Goal: Information Seeking & Learning: Learn about a topic

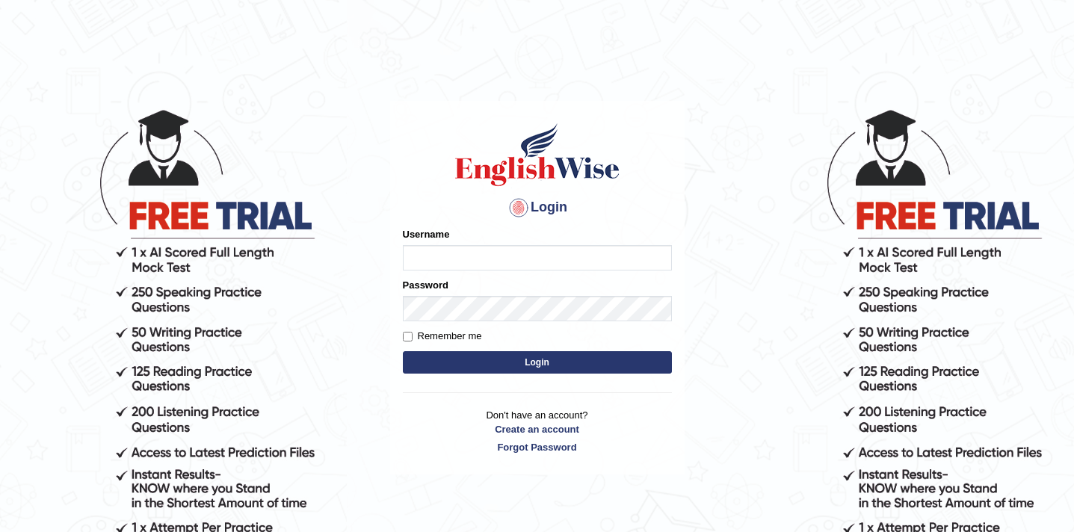
type input "preeti_parramatta"
click at [449, 373] on button "Login" at bounding box center [537, 362] width 269 height 22
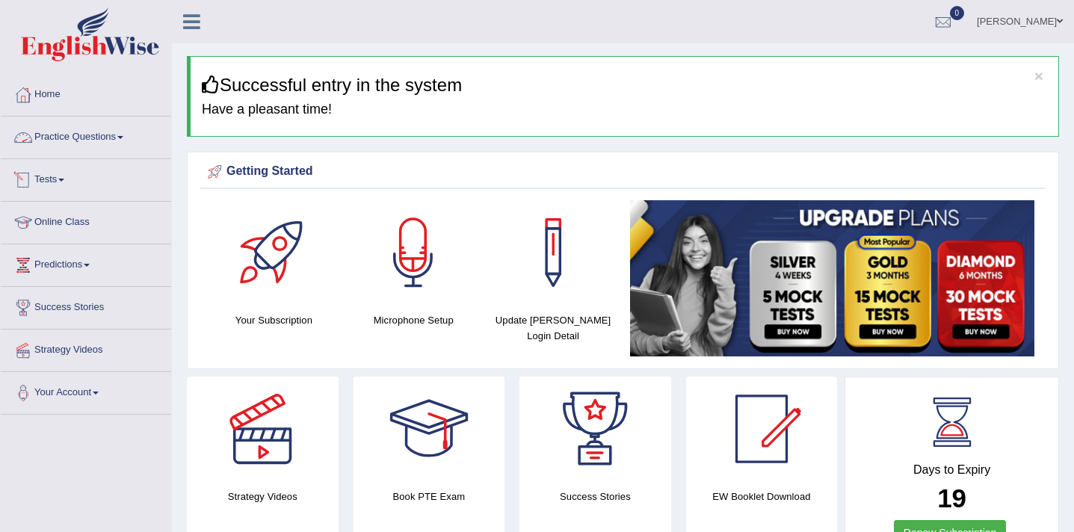
click at [129, 144] on link "Practice Questions" at bounding box center [86, 135] width 170 height 37
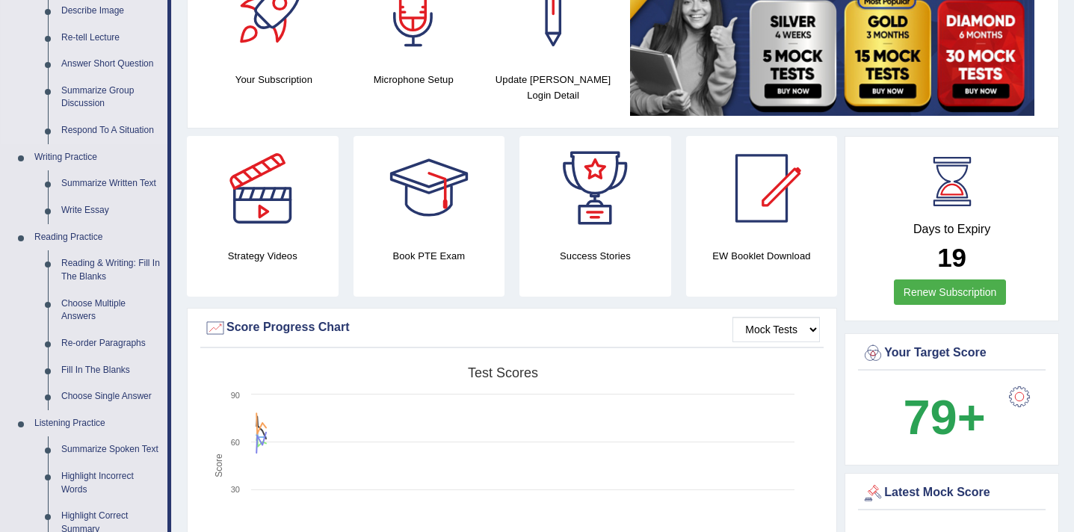
scroll to position [247, 0]
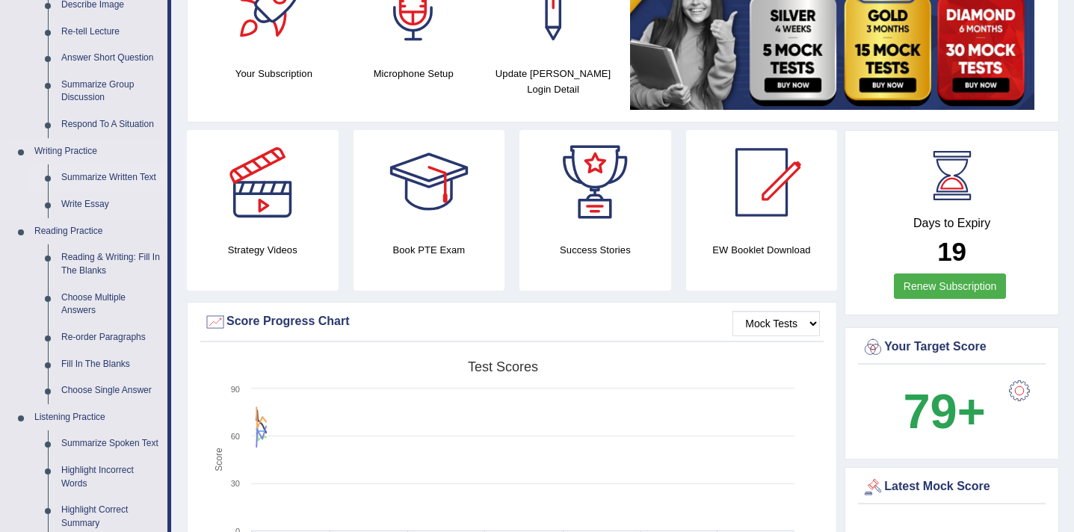
click at [113, 176] on link "Summarize Written Text" at bounding box center [111, 177] width 113 height 27
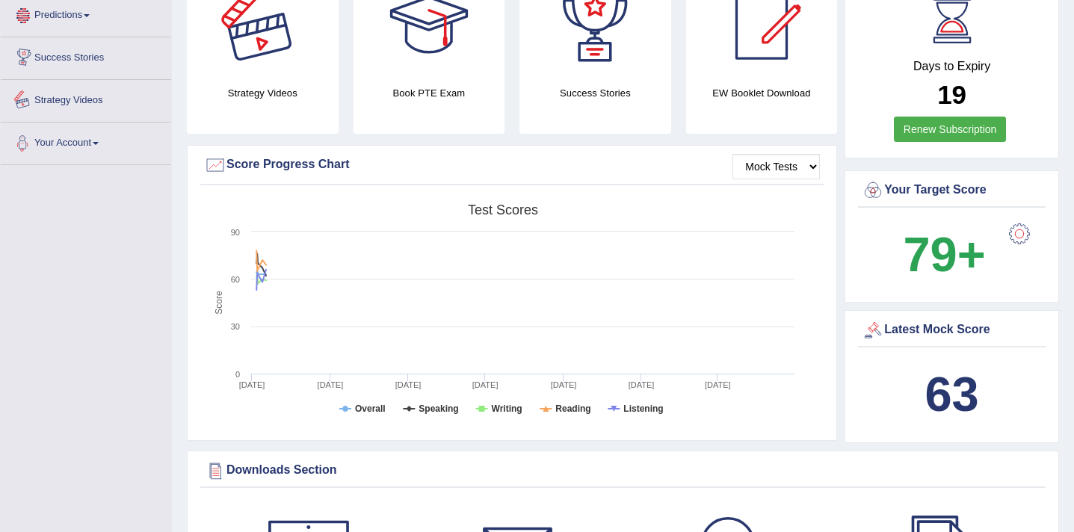
scroll to position [1053, 0]
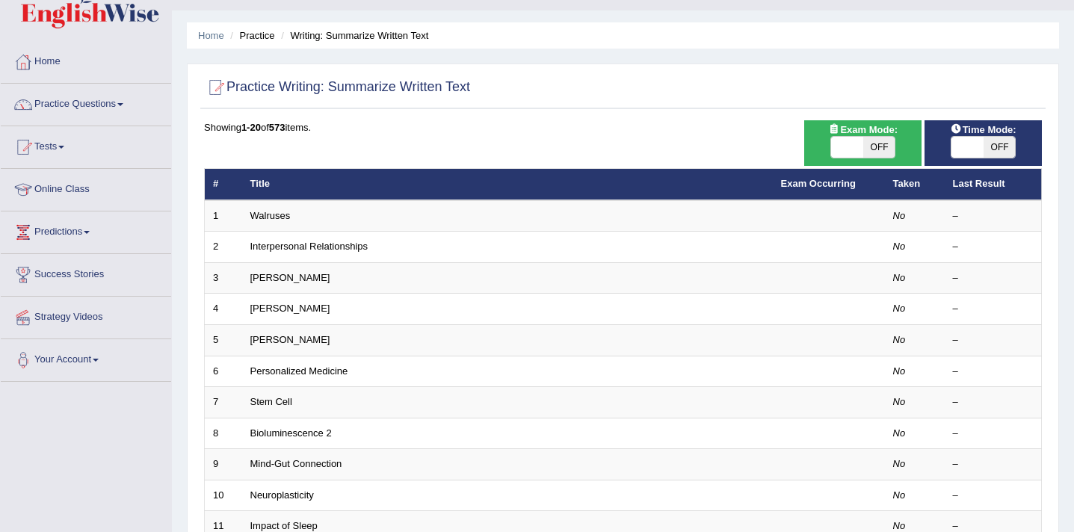
scroll to position [34, 0]
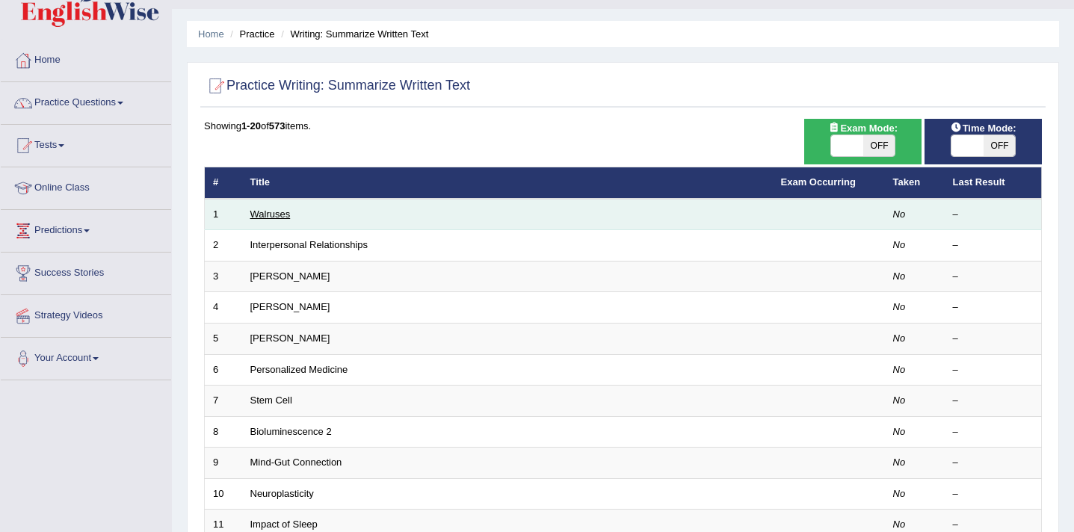
click at [273, 215] on link "Walruses" at bounding box center [270, 214] width 40 height 11
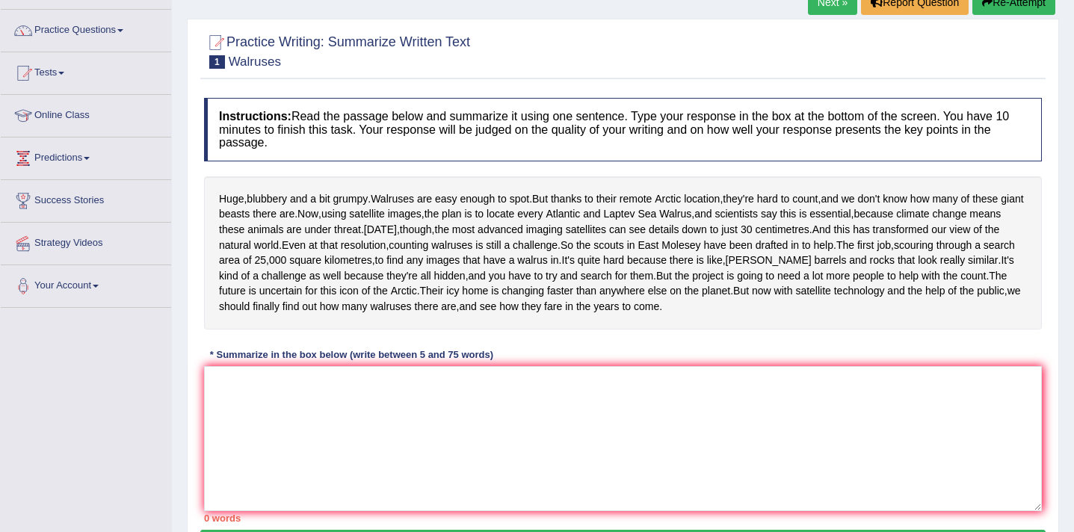
scroll to position [113, 0]
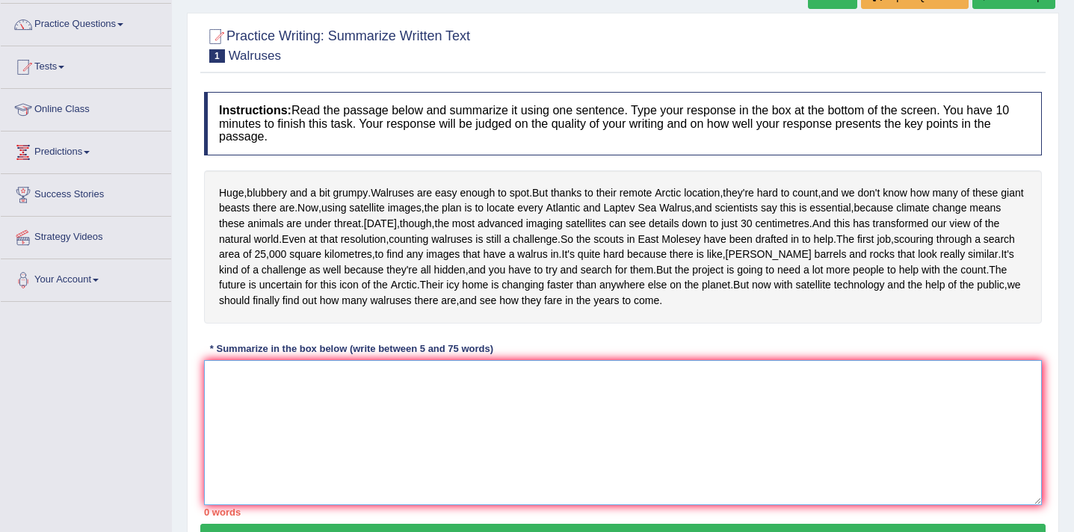
click at [237, 447] on textarea at bounding box center [623, 432] width 838 height 145
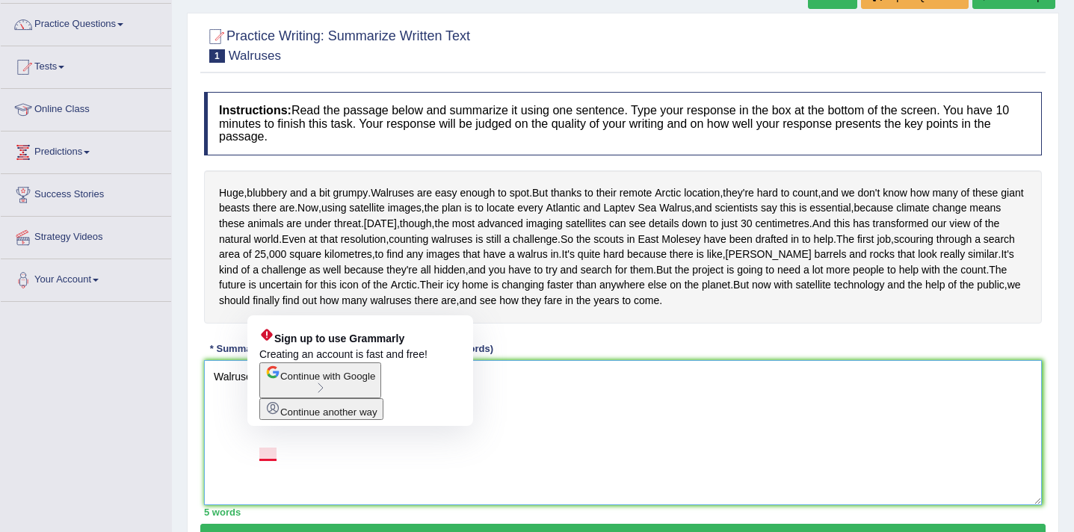
click at [274, 453] on textarea "Walruses cab be easily spotted" at bounding box center [623, 432] width 838 height 145
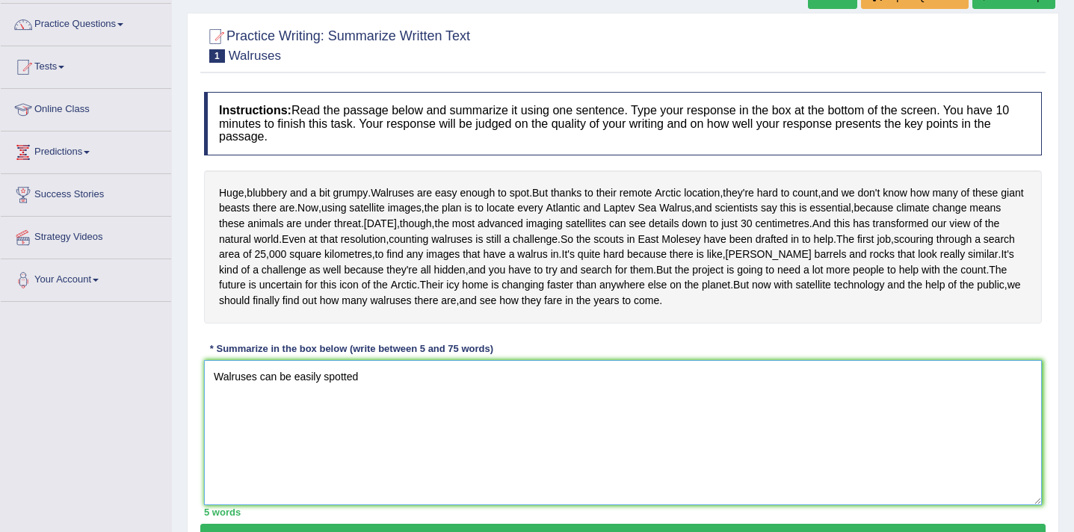
click at [361, 460] on textarea "Walruses can be easily spotted" at bounding box center [623, 432] width 838 height 145
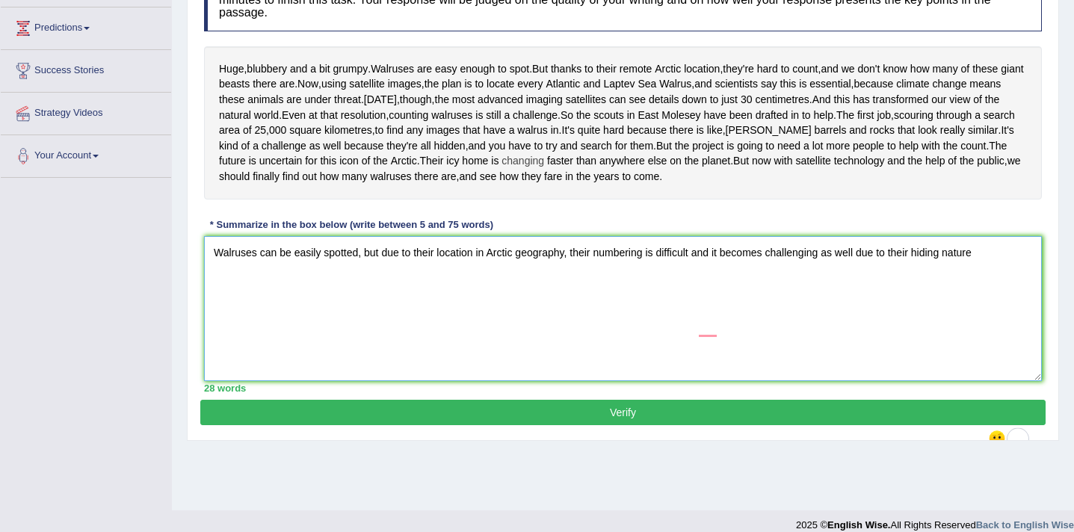
scroll to position [239, 0]
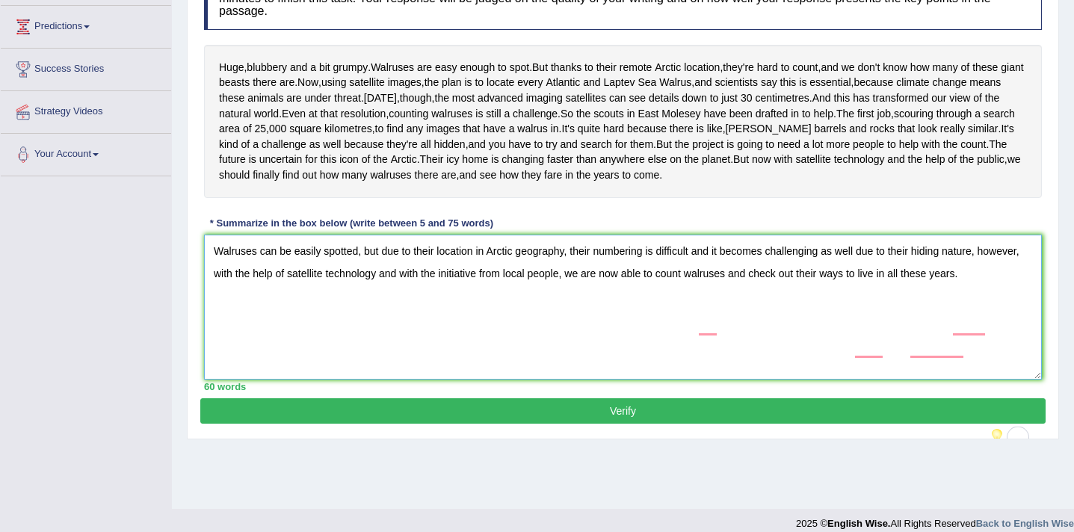
type textarea "Walruses can be easily spotted, but due to their location in Arctic geography, …"
click at [471, 424] on button "Verify" at bounding box center [623, 411] width 846 height 25
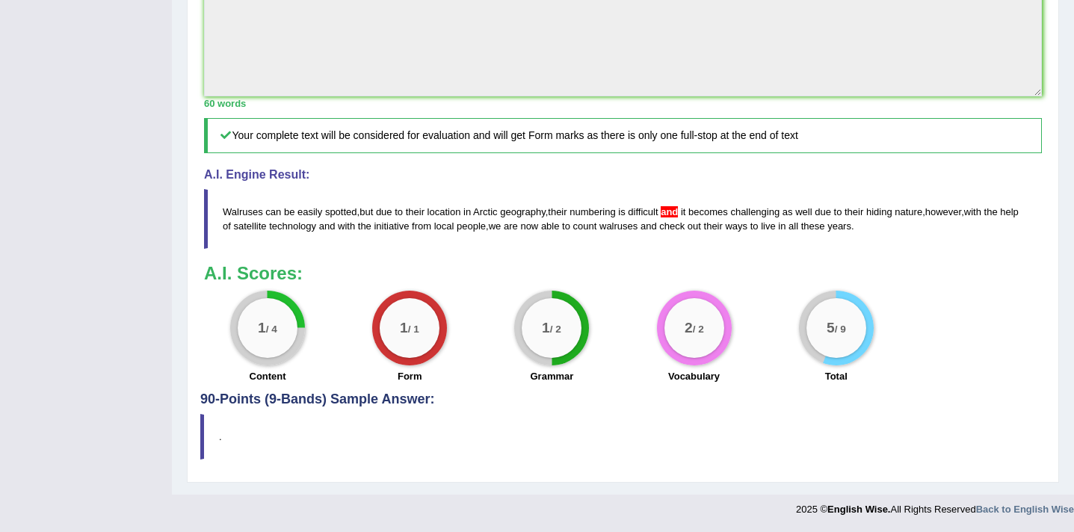
scroll to position [577, 0]
click at [223, 431] on blockquote "." at bounding box center [623, 437] width 846 height 46
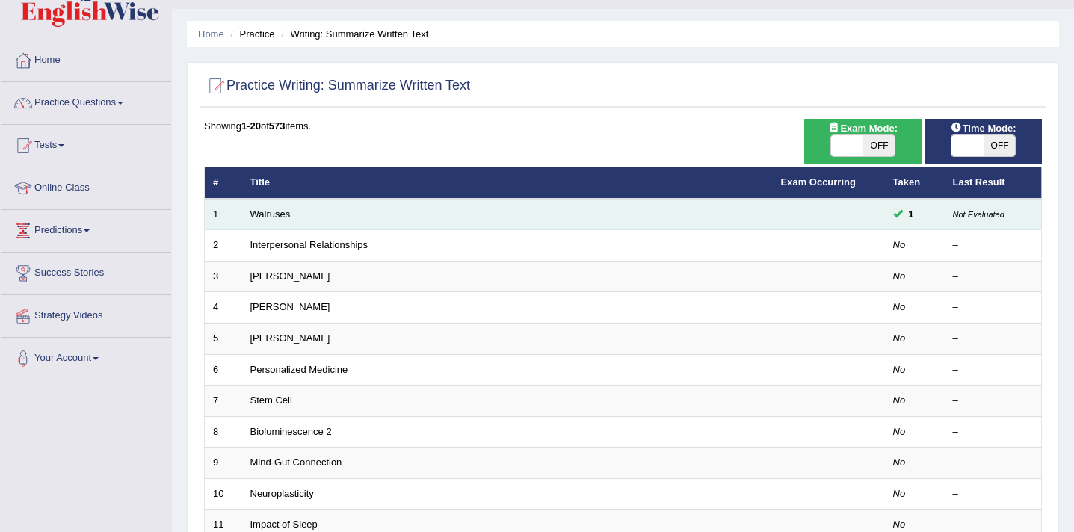
click at [901, 214] on span at bounding box center [898, 214] width 10 height 10
click at [269, 216] on link "Walruses" at bounding box center [270, 214] width 40 height 11
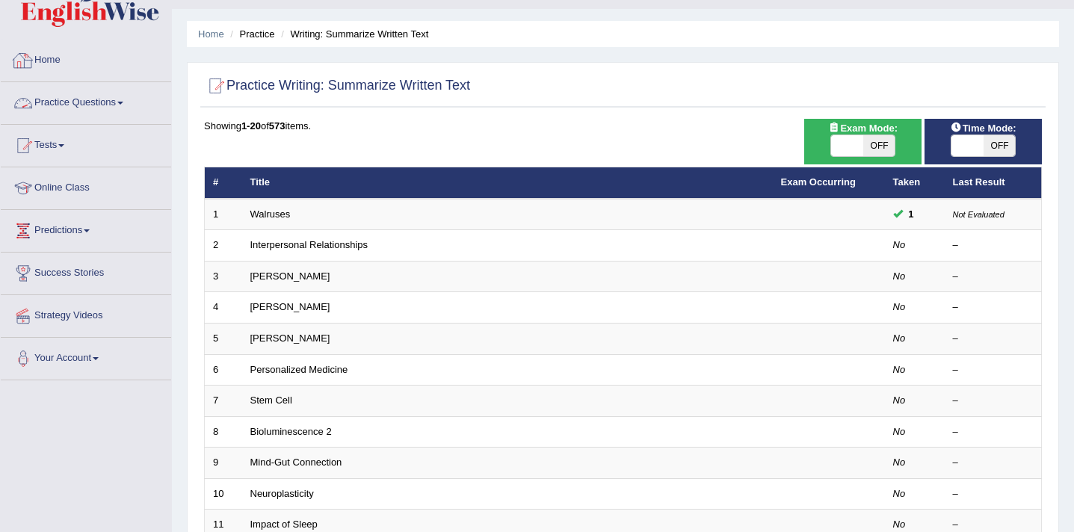
click at [35, 58] on link "Home" at bounding box center [86, 58] width 170 height 37
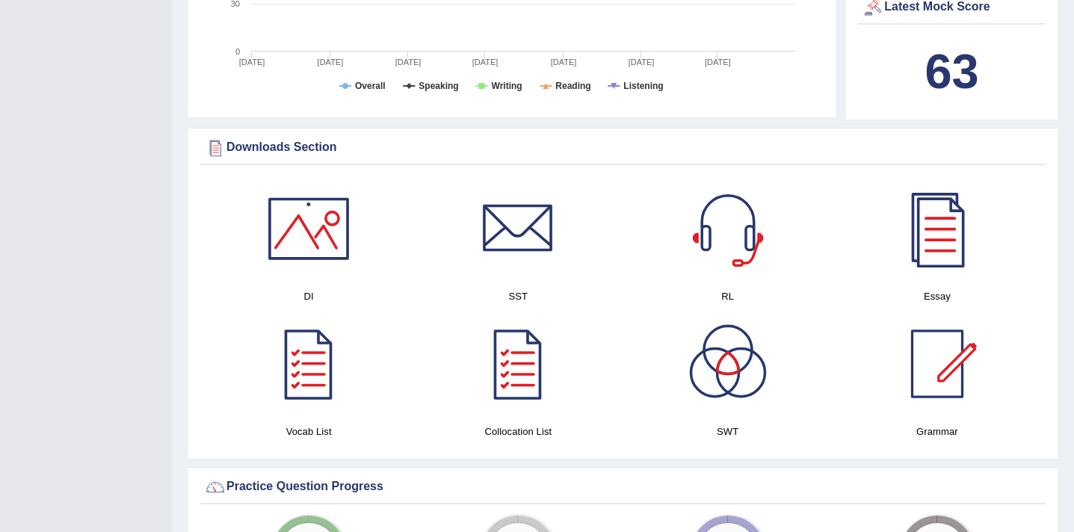
scroll to position [635, 0]
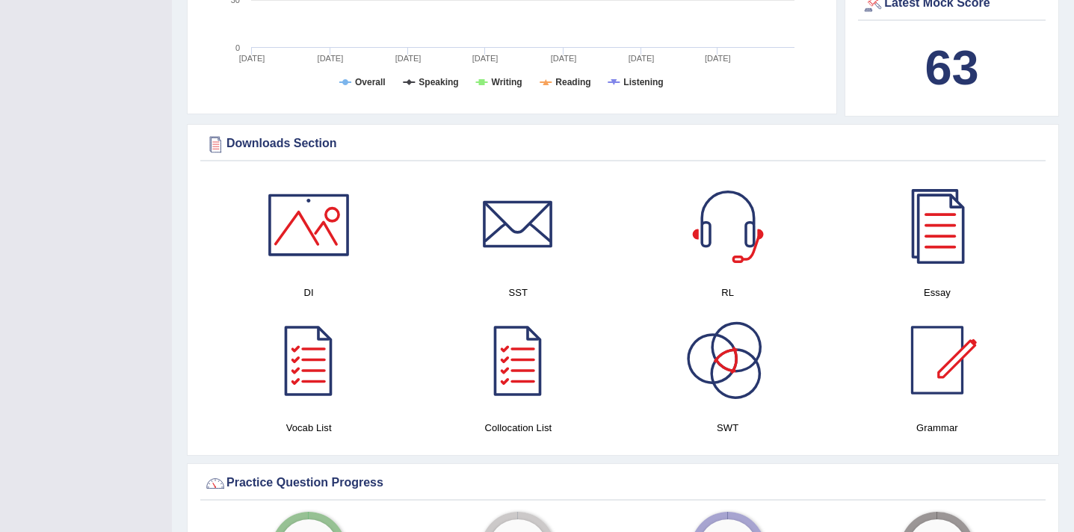
click at [713, 376] on div at bounding box center [728, 360] width 105 height 105
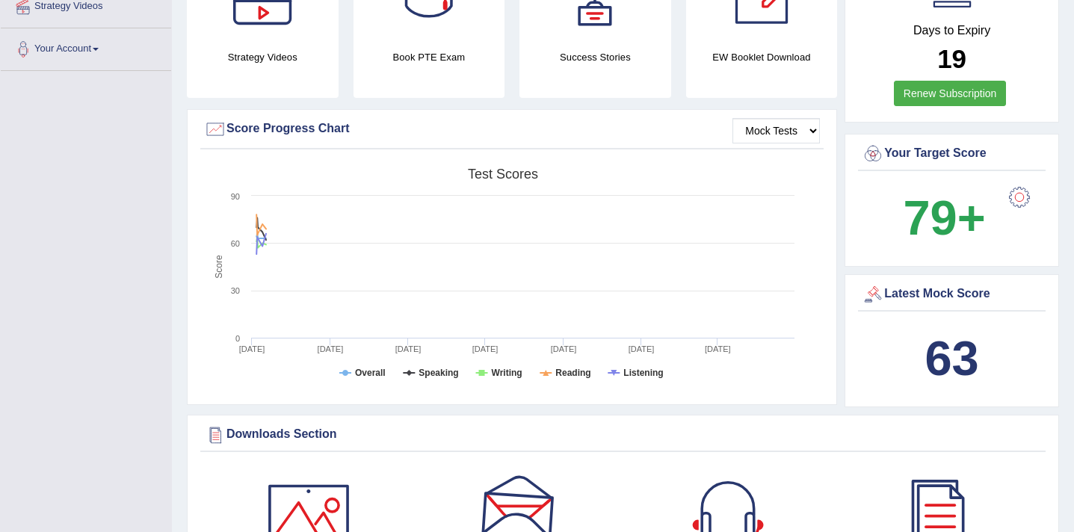
scroll to position [283, 0]
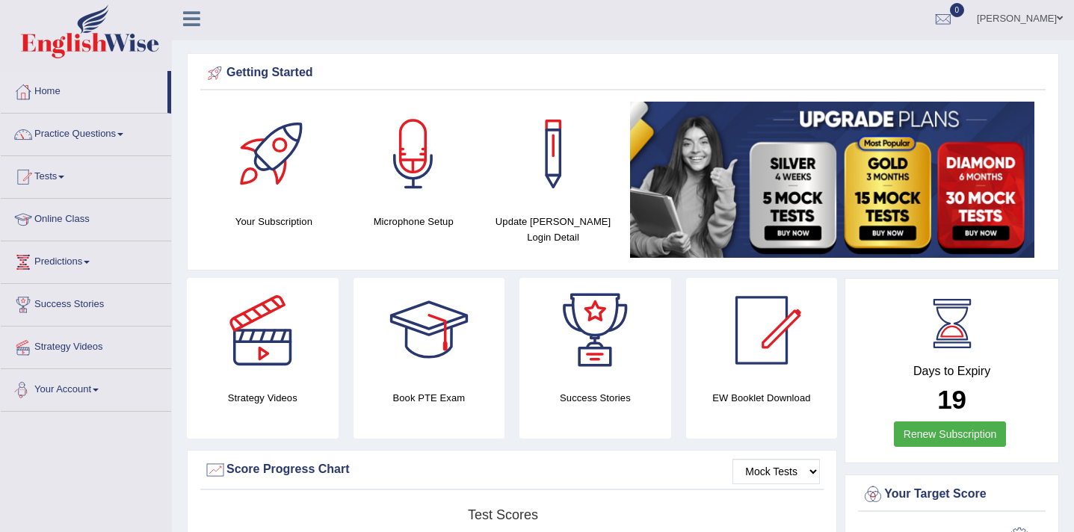
scroll to position [0, 0]
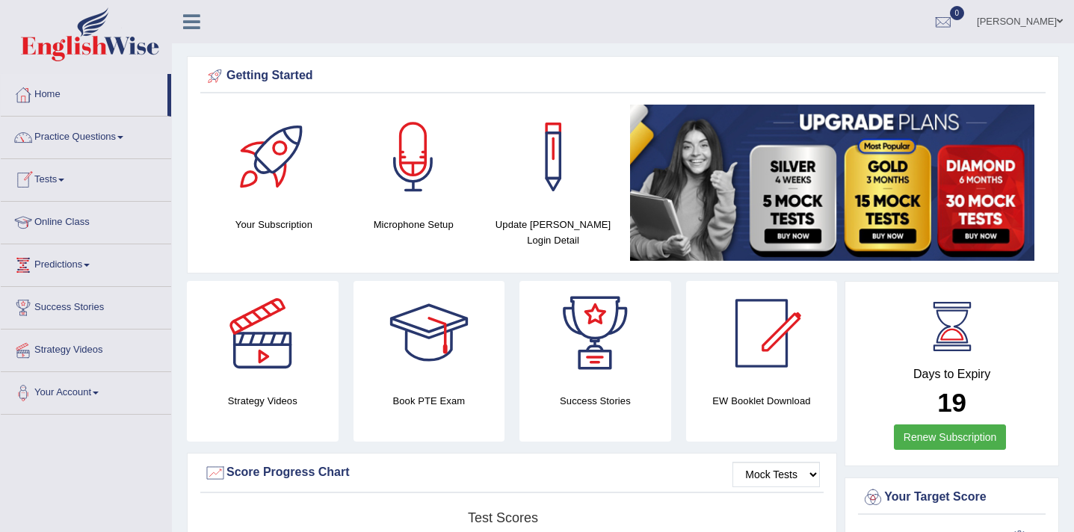
click at [70, 176] on link "Tests" at bounding box center [86, 177] width 170 height 37
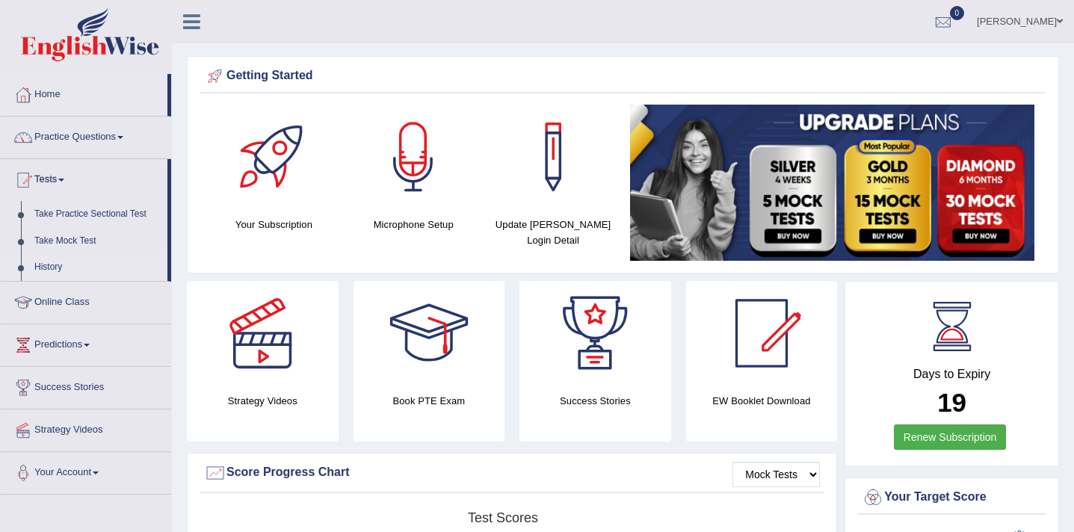
click at [51, 267] on link "History" at bounding box center [98, 267] width 140 height 27
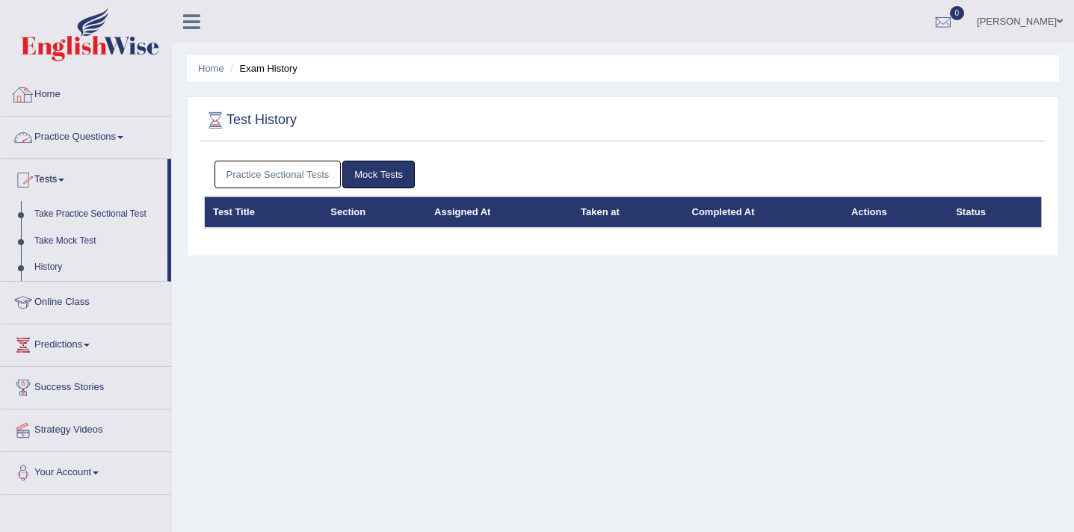
click at [58, 100] on link "Home" at bounding box center [86, 92] width 170 height 37
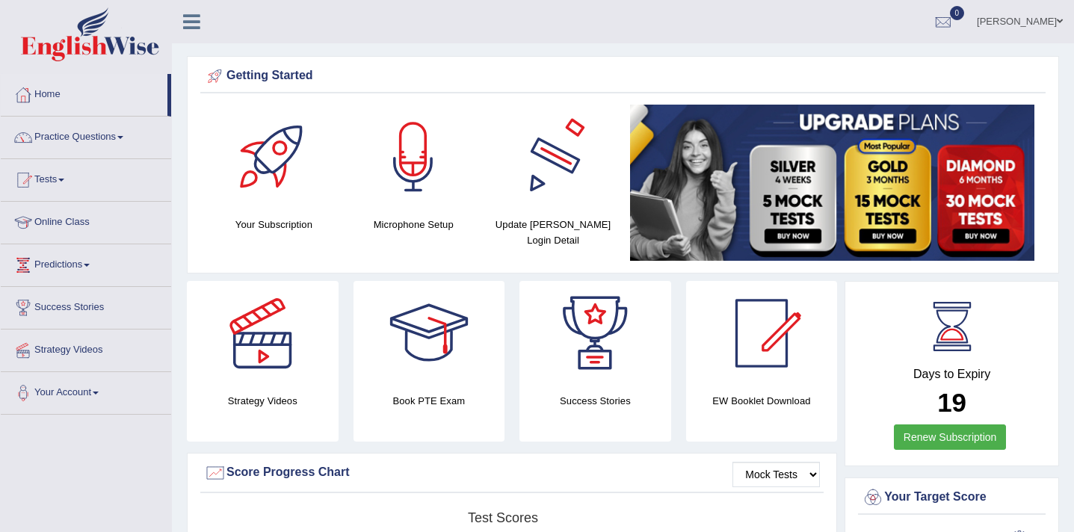
click at [549, 215] on div "Update [PERSON_NAME] Login Detail" at bounding box center [553, 177] width 125 height 144
click at [550, 238] on h4 "Update [PERSON_NAME] Login Detail" at bounding box center [553, 232] width 125 height 31
click at [557, 159] on div at bounding box center [553, 157] width 105 height 105
click at [955, 20] on div at bounding box center [943, 22] width 22 height 22
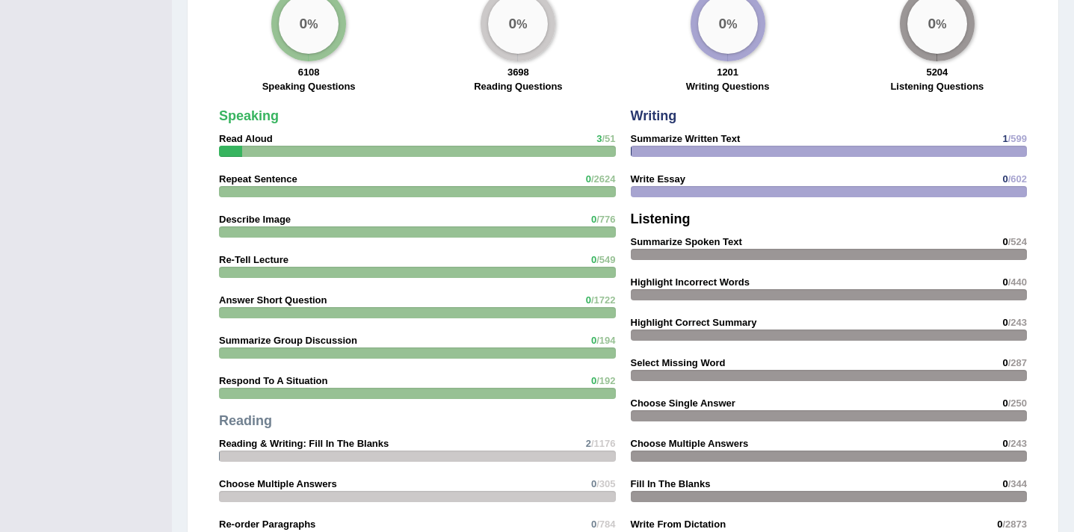
scroll to position [1162, 0]
